Goal: Information Seeking & Learning: Find contact information

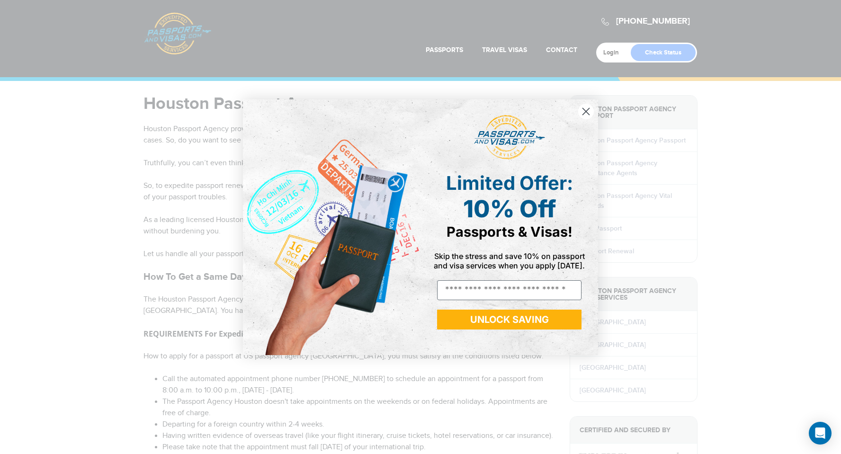
click at [579, 115] on circle "Close dialog" at bounding box center [587, 111] width 16 height 16
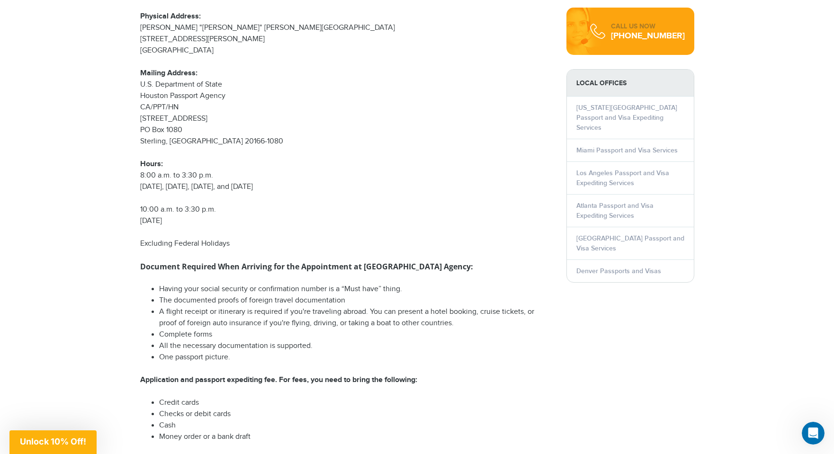
scroll to position [486, 0]
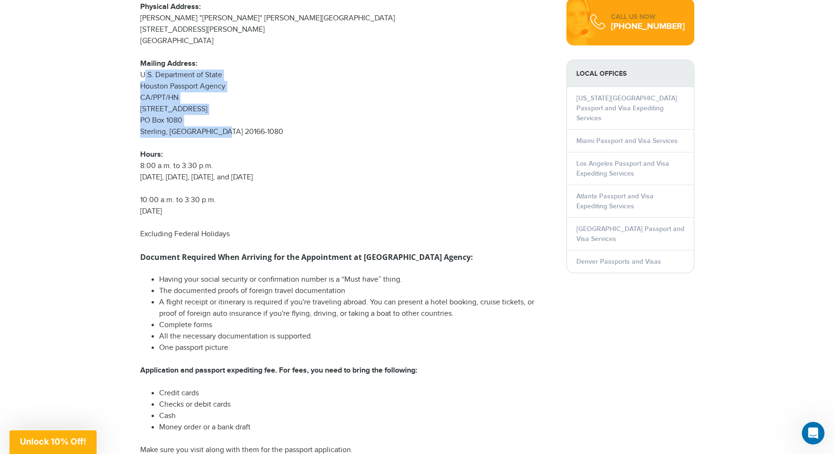
drag, startPoint x: 168, startPoint y: 83, endPoint x: 230, endPoint y: 133, distance: 79.9
click at [230, 133] on div "800-860-8610 Passports & Visas.com Login Check Status Passports Passport Renewa…" at bounding box center [417, 404] width 834 height 1781
copy p "U.S. Department of State Houston Passport Agency CA/PPT/HN 44132 Mercure Cir. P…"
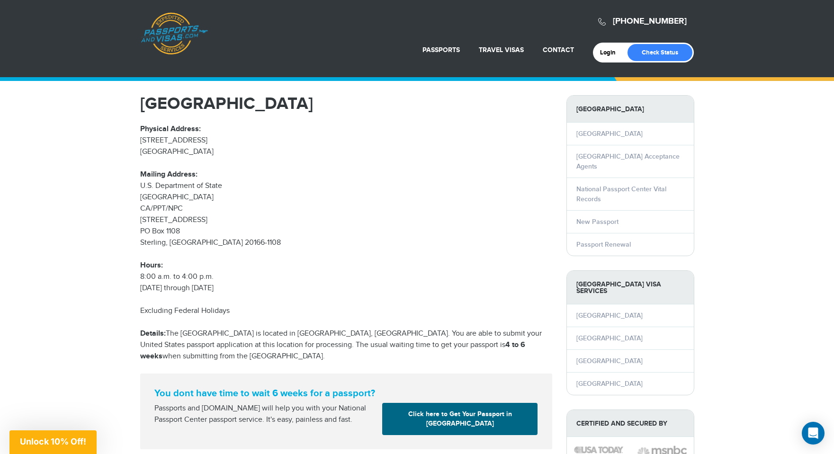
drag, startPoint x: 235, startPoint y: 236, endPoint x: 133, endPoint y: 172, distance: 120.8
click at [133, 172] on div "[GEOGRAPHIC_DATA] Physical Address: [STREET_ADDRESS] Mailing Address: U.S. Depa…" at bounding box center [346, 272] width 426 height 354
click at [198, 228] on p "Physical Address: [STREET_ADDRESS] Mailing Address: U.S. Department of [GEOGRAP…" at bounding box center [346, 209] width 412 height 171
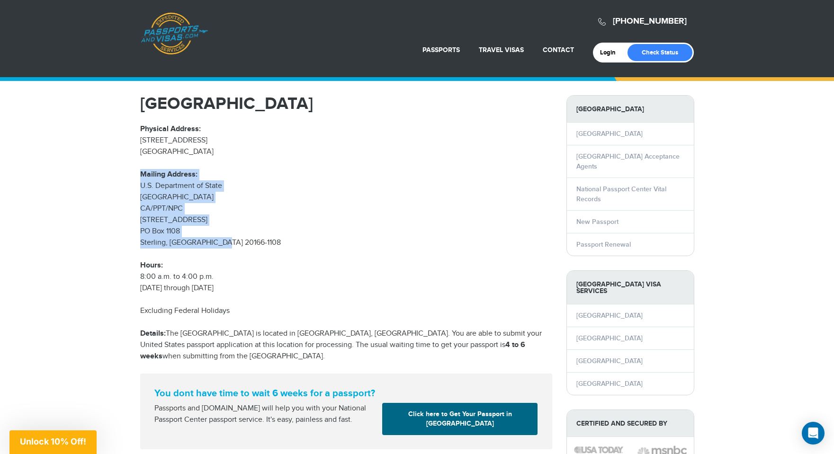
drag, startPoint x: 228, startPoint y: 247, endPoint x: 135, endPoint y: 171, distance: 120.2
click at [135, 171] on div "[GEOGRAPHIC_DATA] Physical Address: [STREET_ADDRESS] Mailing Address: U.S. Depa…" at bounding box center [346, 272] width 426 height 354
